Goal: Transaction & Acquisition: Book appointment/travel/reservation

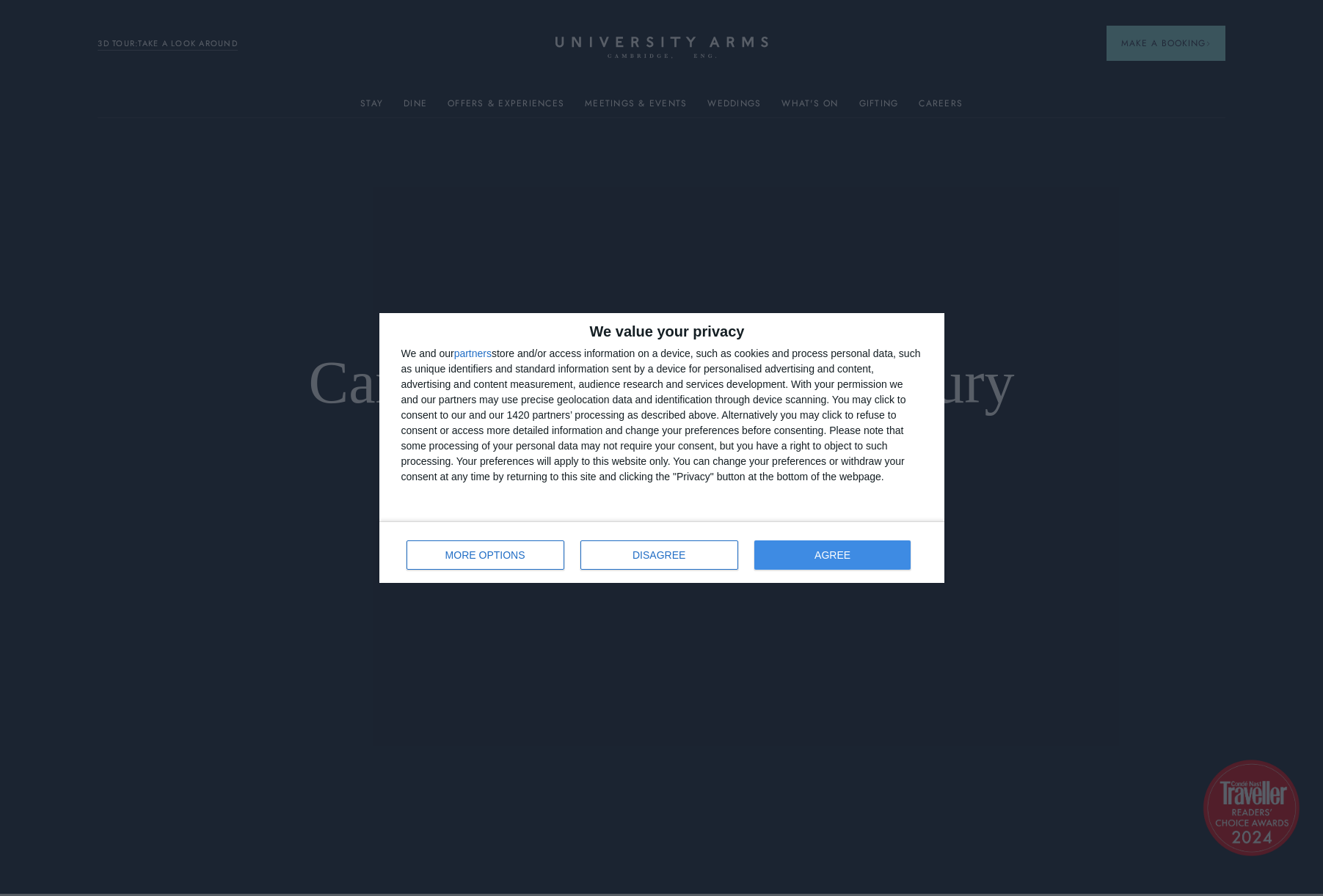
scroll to position [4, 0]
click at [819, 557] on span "AGREE" at bounding box center [832, 555] width 36 height 10
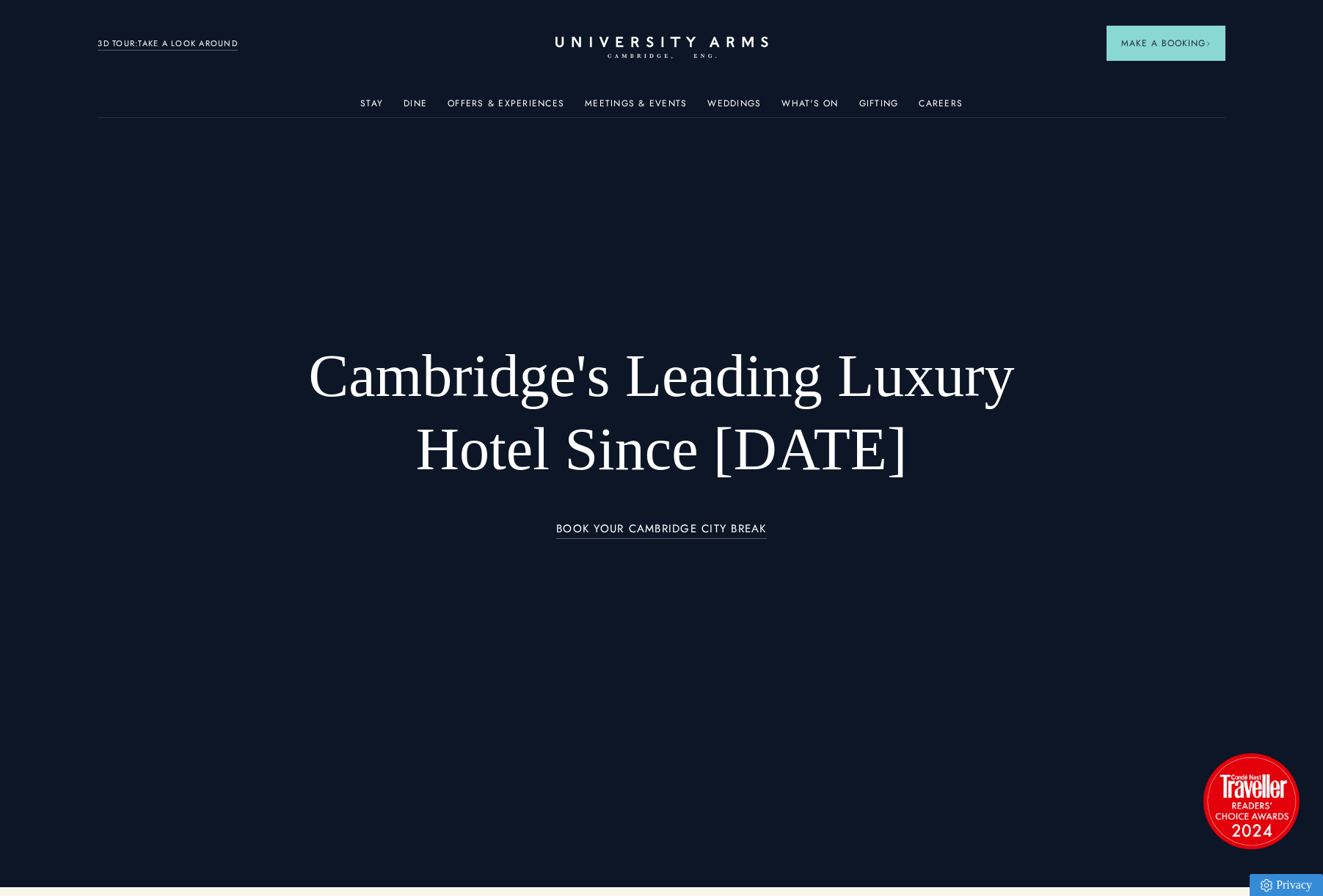
scroll to position [14, 0]
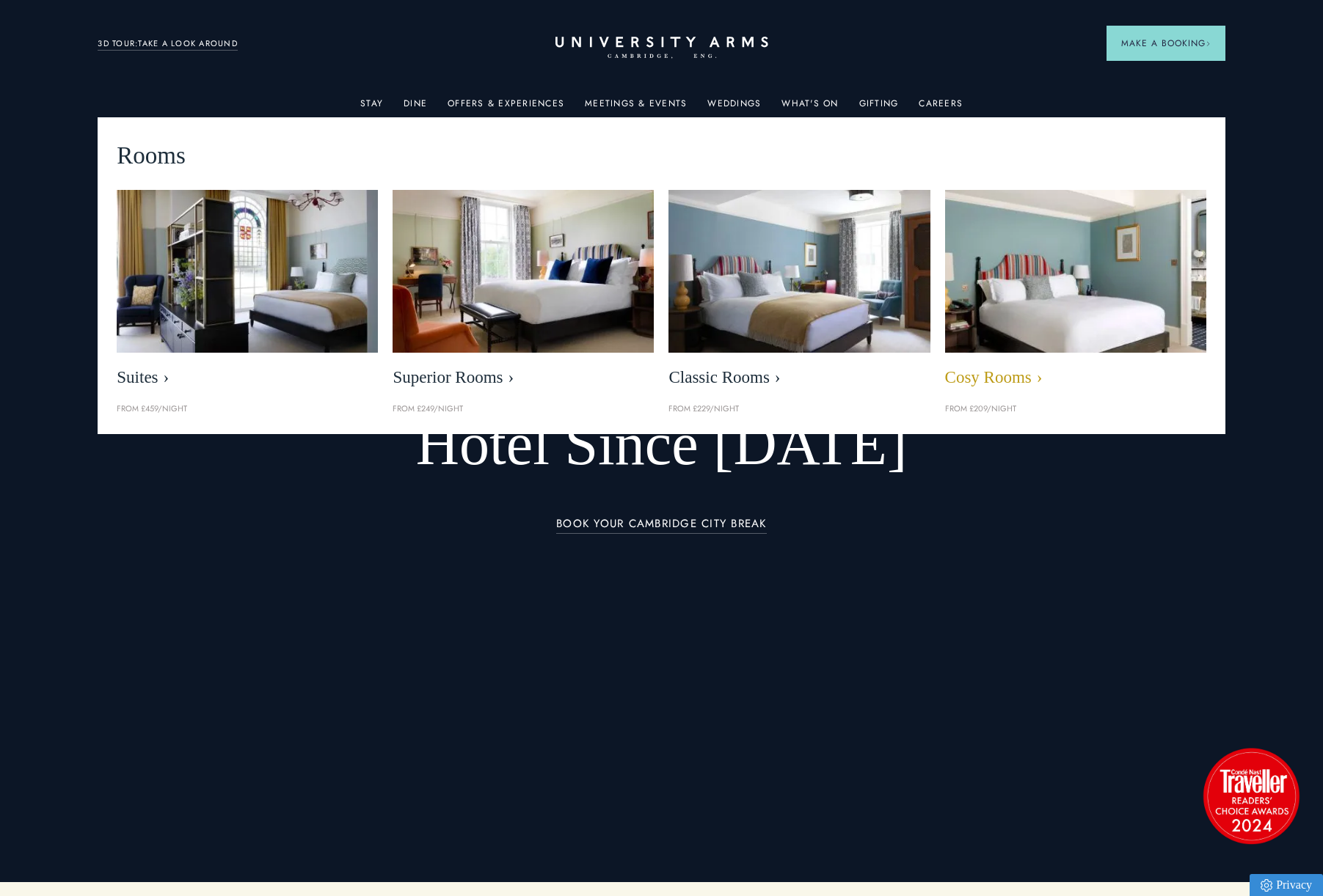
click at [965, 313] on img at bounding box center [1075, 271] width 300 height 188
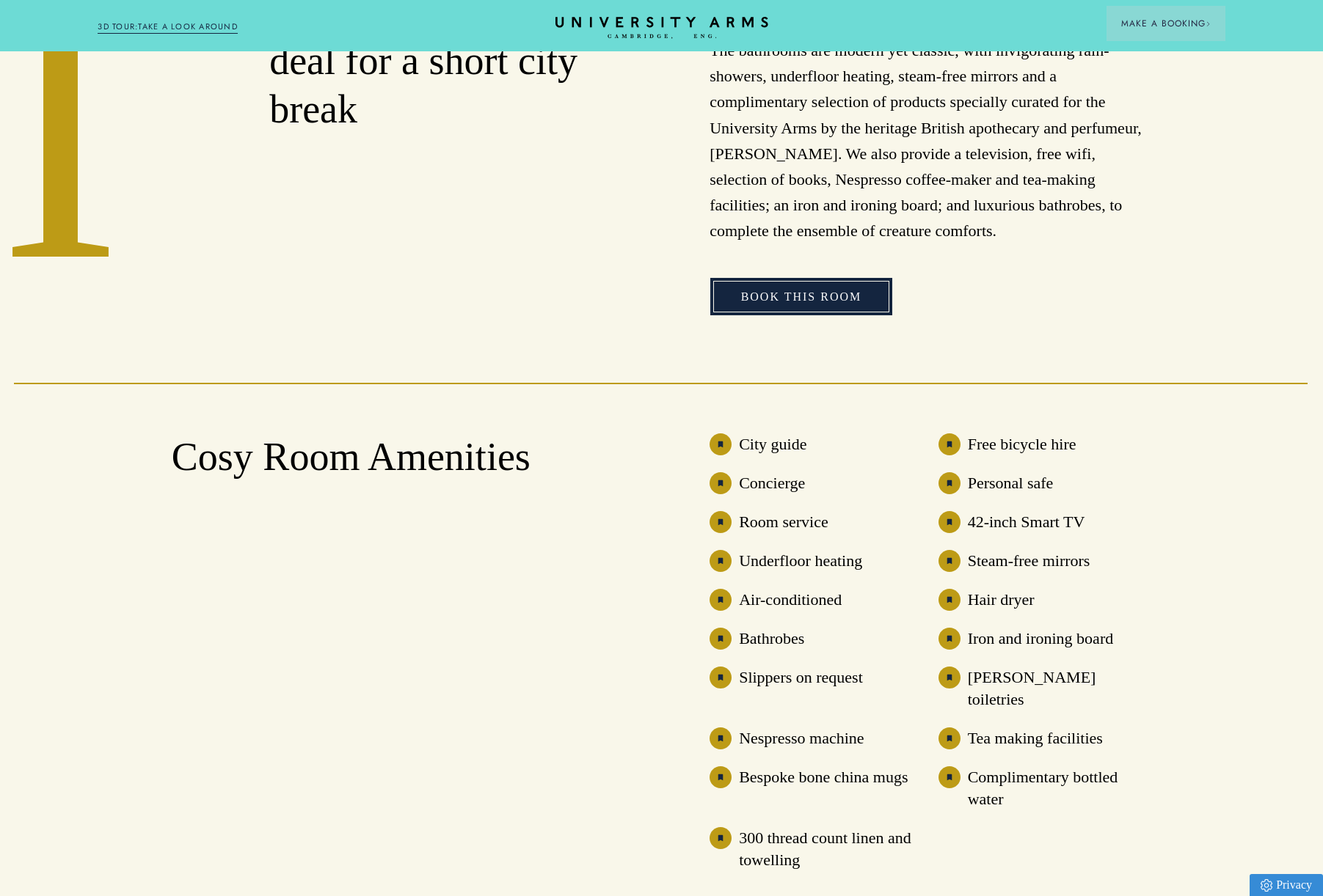
scroll to position [996, 2]
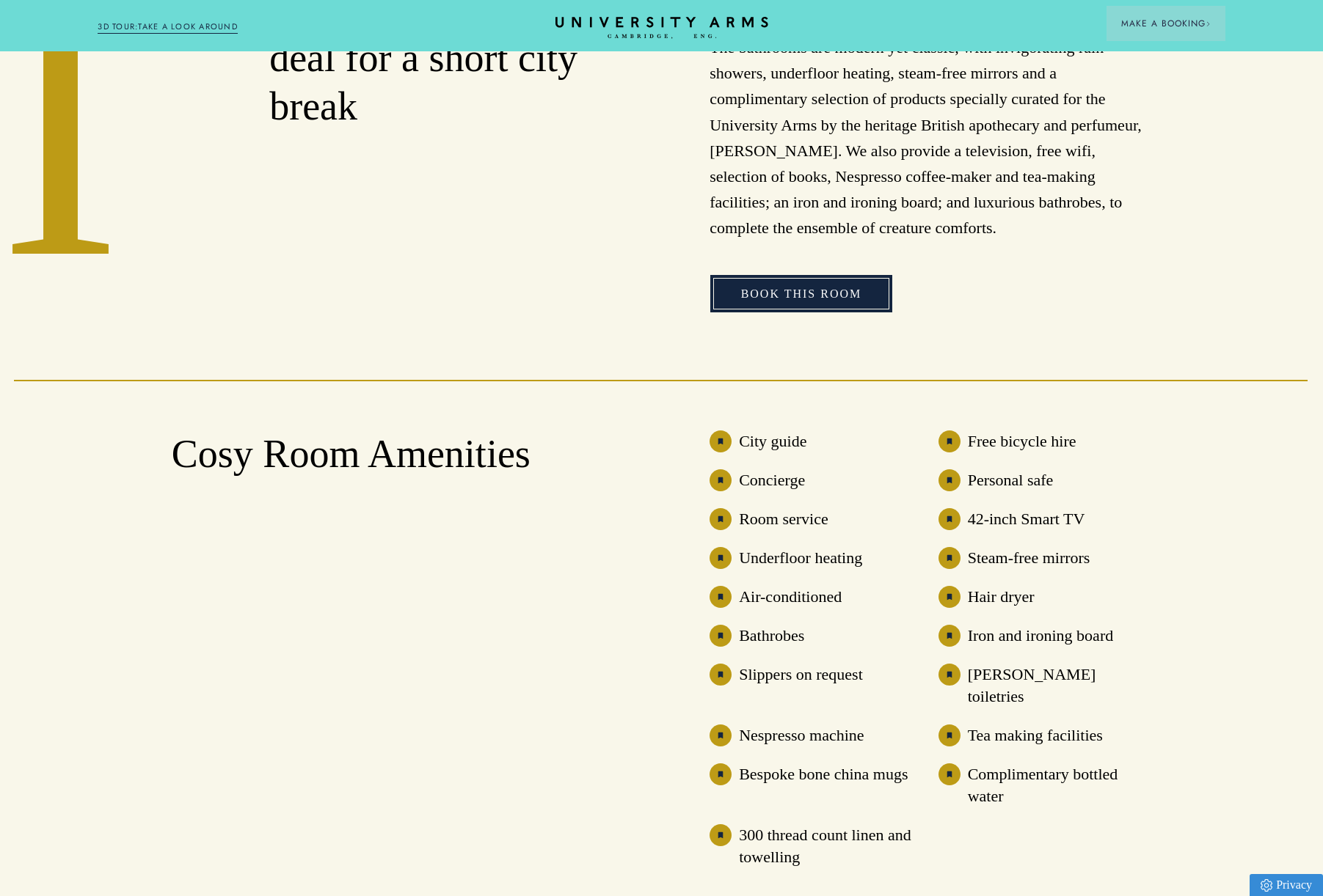
click at [791, 300] on link "Book This Room" at bounding box center [801, 294] width 182 height 38
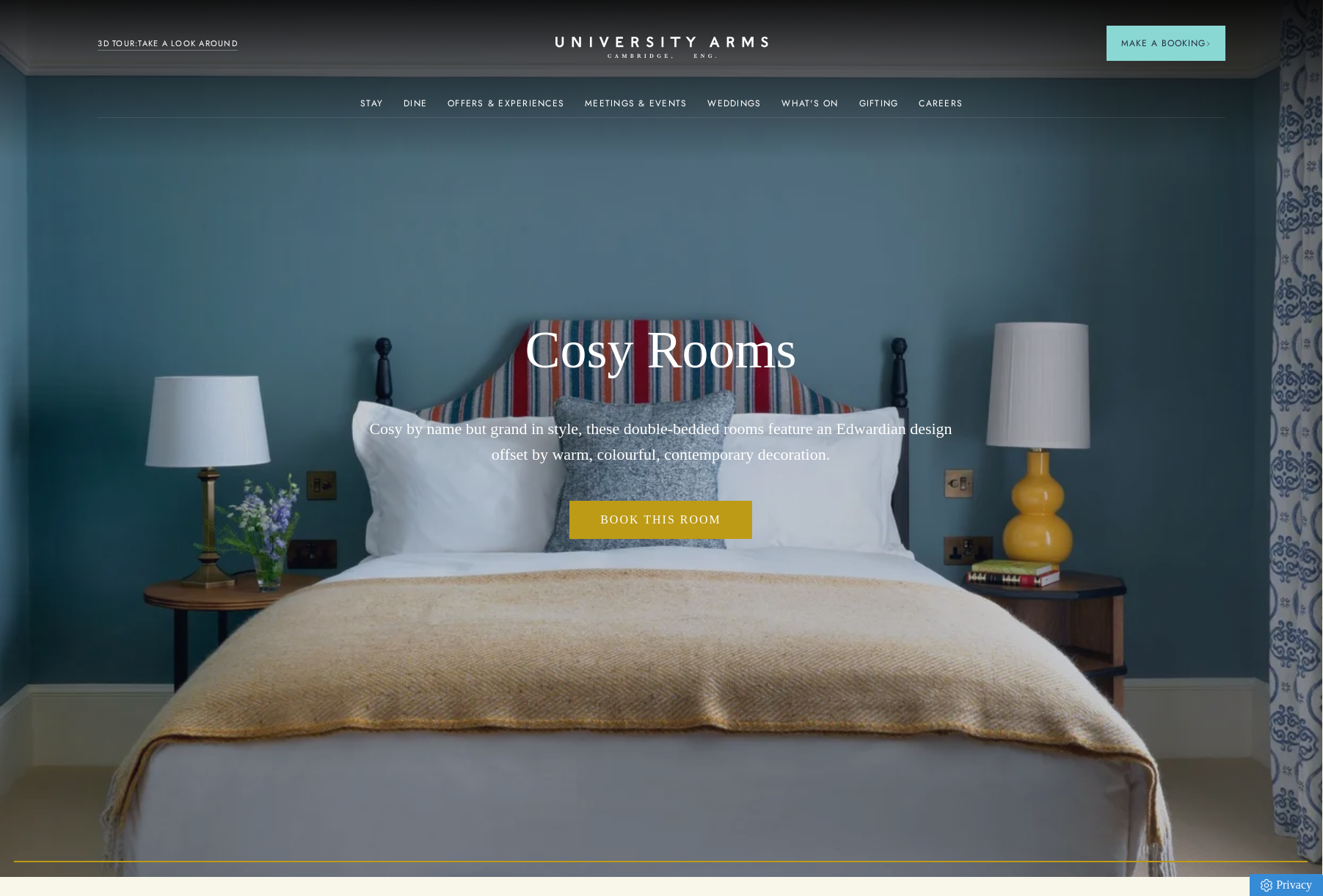
scroll to position [15, 1]
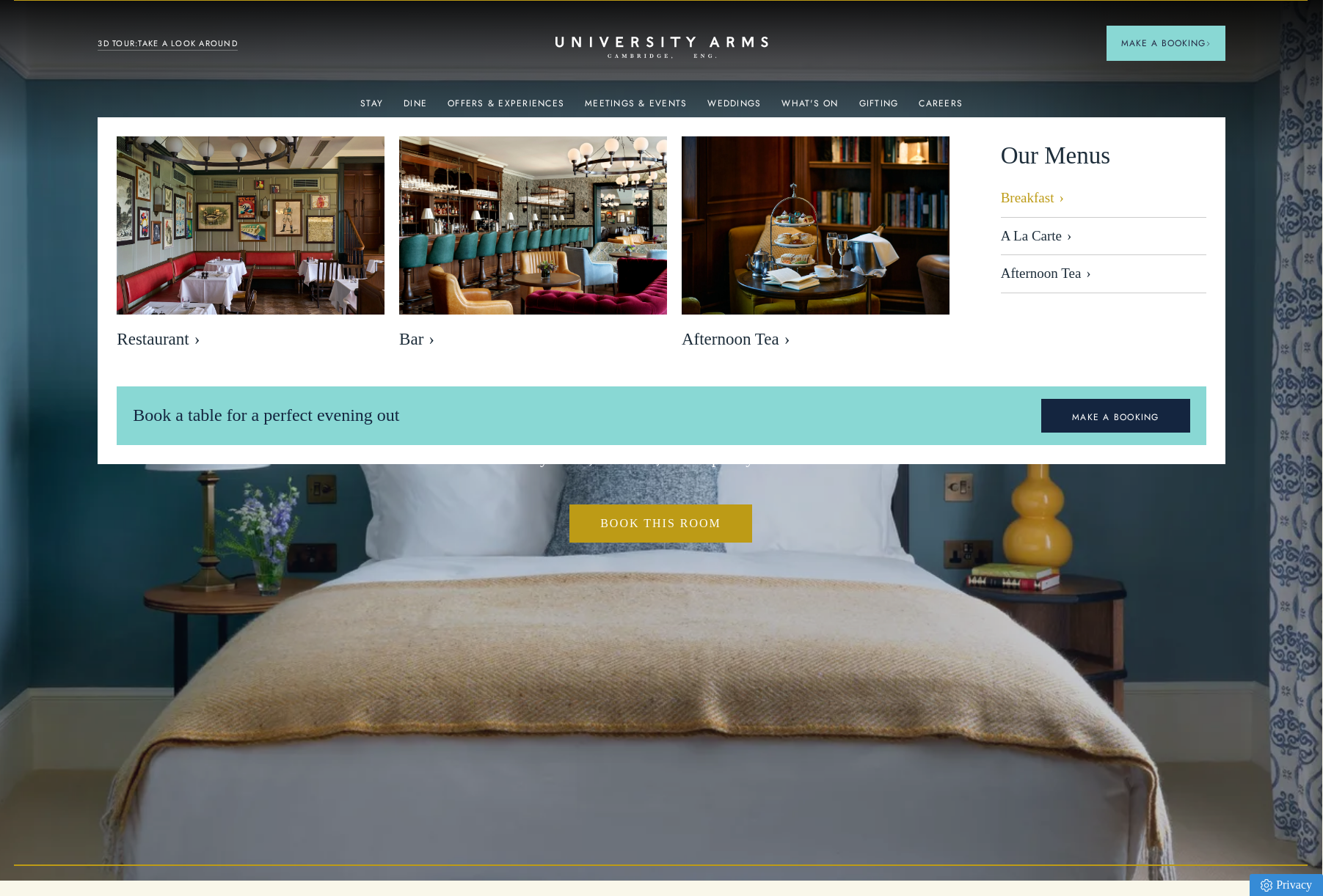
click at [1031, 195] on link "Breakfast" at bounding box center [1104, 204] width 206 height 28
click at [417, 100] on link "Dine" at bounding box center [415, 107] width 23 height 19
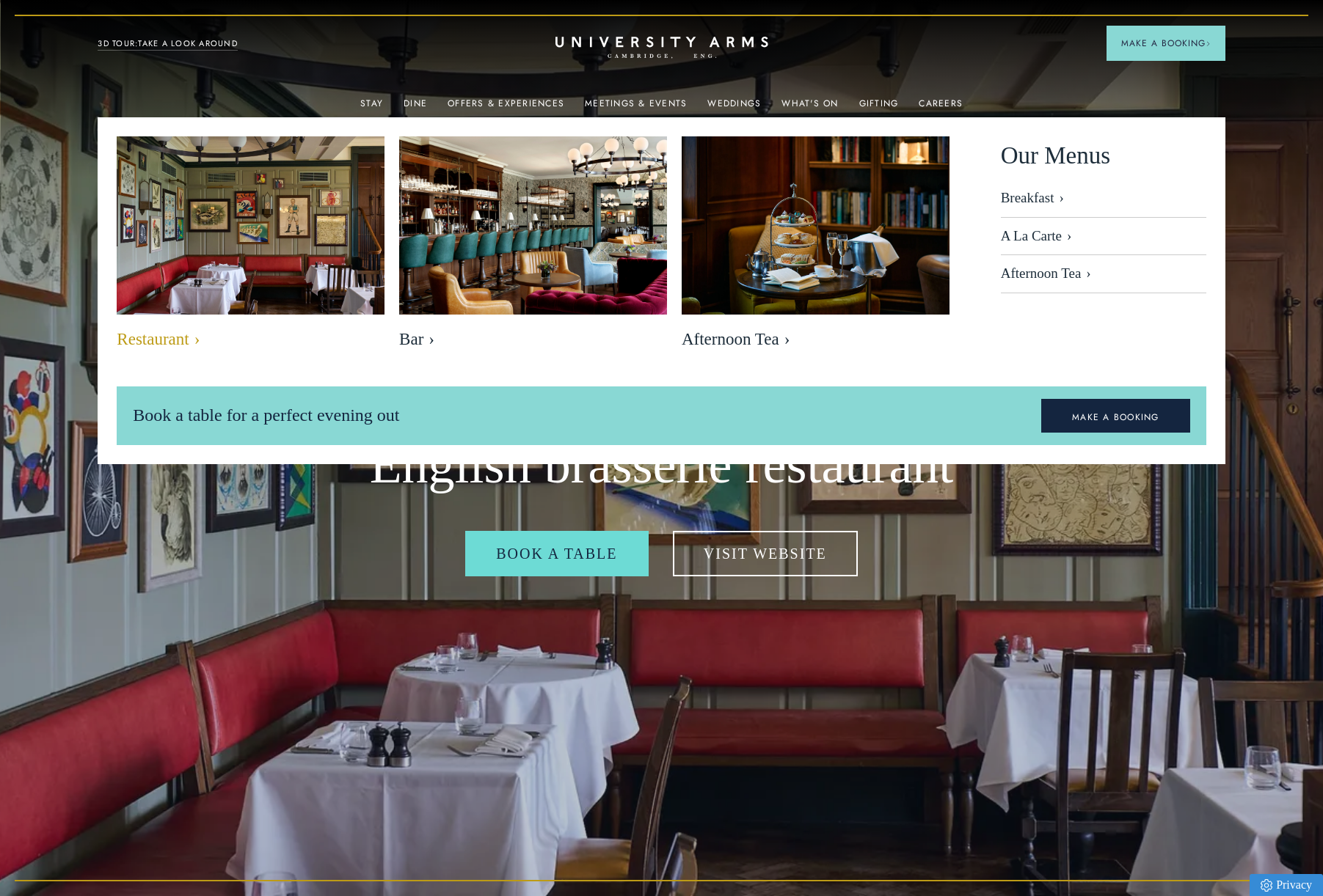
click at [325, 260] on img at bounding box center [250, 226] width 308 height 205
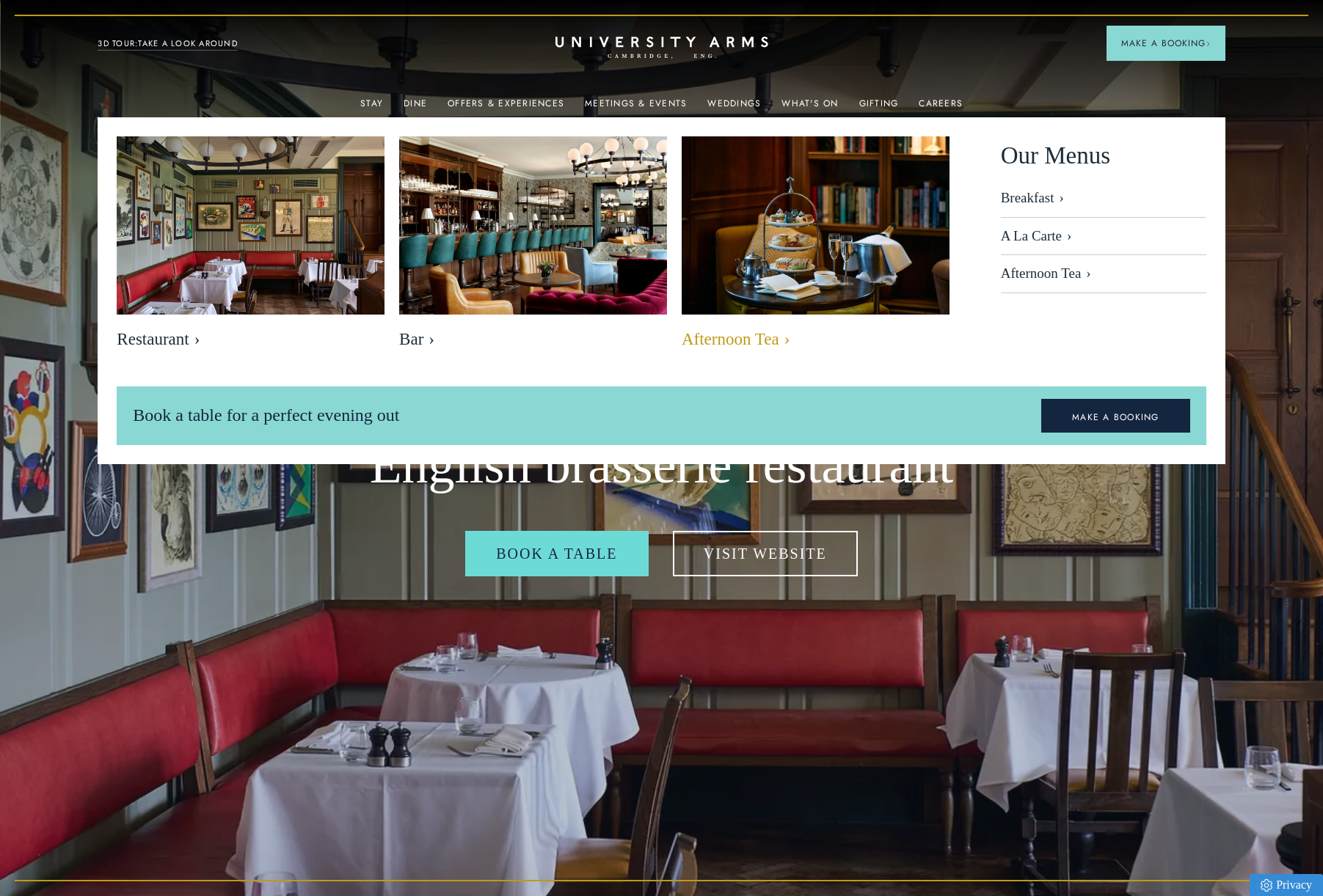
click at [799, 222] on img at bounding box center [815, 226] width 308 height 205
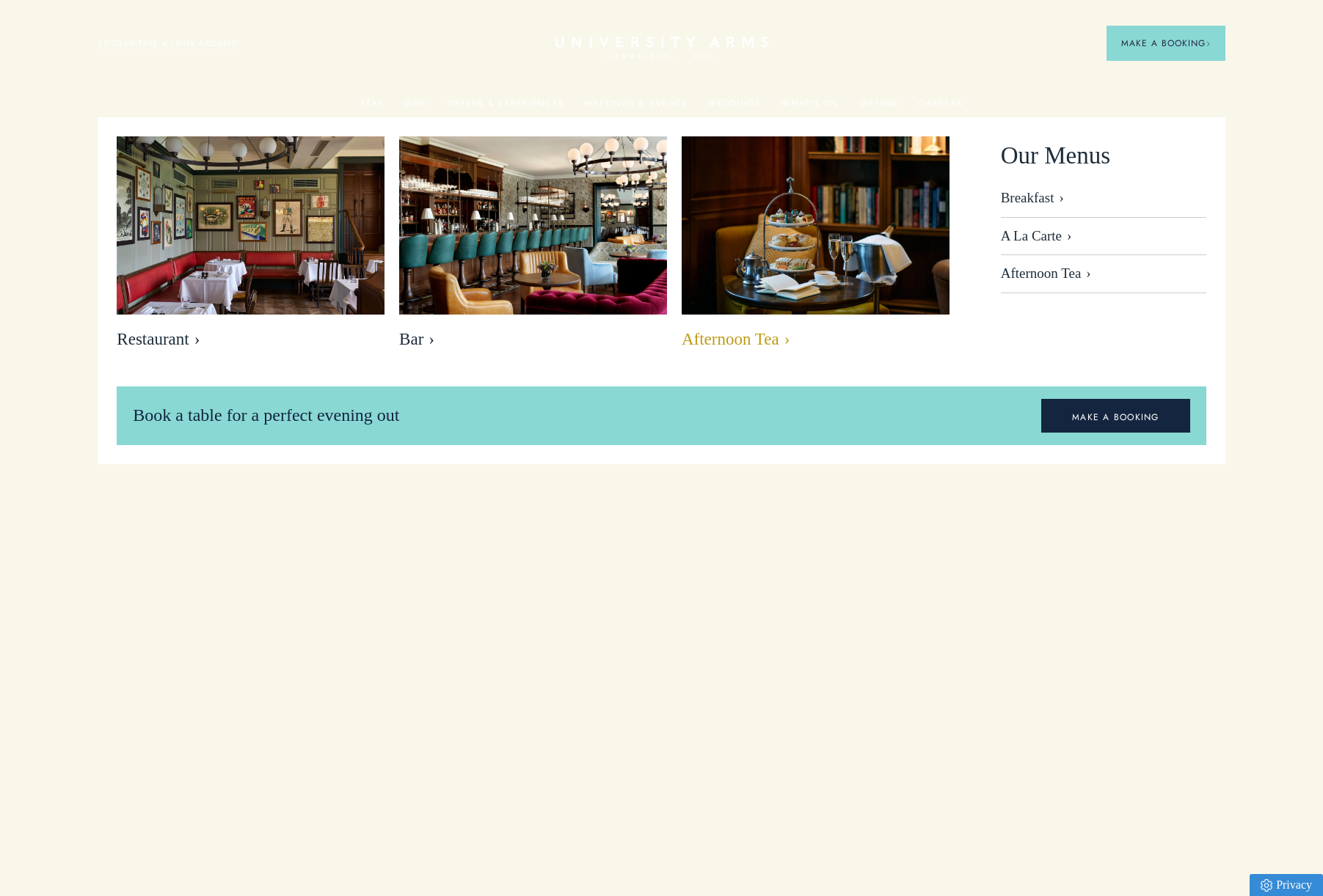
scroll to position [15, 1]
